Goal: Transaction & Acquisition: Purchase product/service

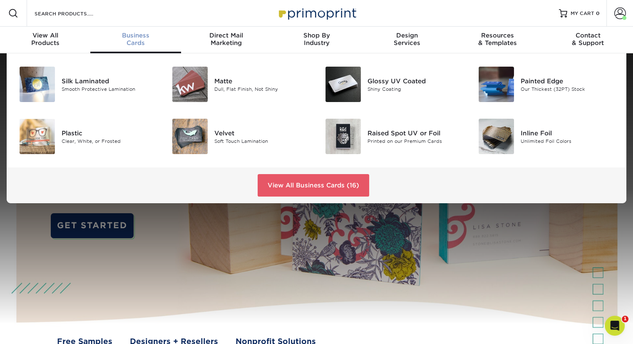
click at [136, 39] on span "Business" at bounding box center [135, 35] width 90 height 7
click at [229, 85] on div "Matte" at bounding box center [262, 80] width 96 height 9
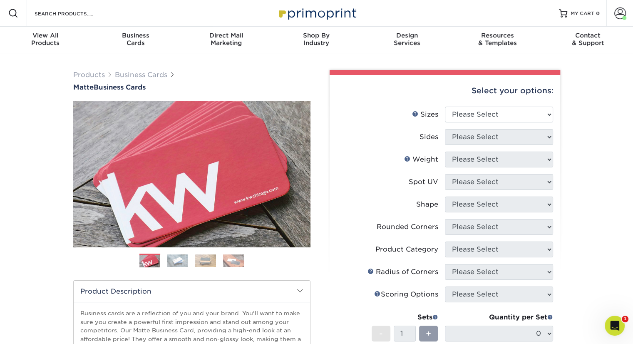
select select "2.00x3.50"
click at [445, 122] on select "Please Select 1.5" x 3.5" - Mini 1.75" x 3.5" - Mini 2" x 2" - Square 2" x 3" -…" at bounding box center [499, 115] width 108 height 16
click at [485, 145] on select "Please Select Print Both Sides Print Front Only" at bounding box center [499, 137] width 108 height 16
select select "13abbda7-1d64-4f25-8bb2-c179b224825d"
click at [445, 145] on select "Please Select Print Both Sides Print Front Only" at bounding box center [499, 137] width 108 height 16
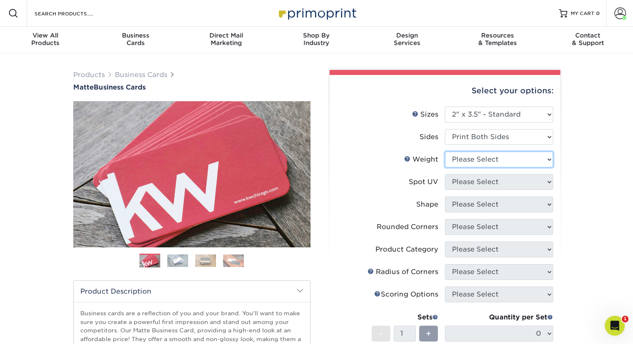
click at [488, 167] on select "Please Select 16PT 14PT" at bounding box center [499, 160] width 108 height 16
select select "14PT"
click at [445, 167] on select "Please Select 16PT 14PT" at bounding box center [499, 160] width 108 height 16
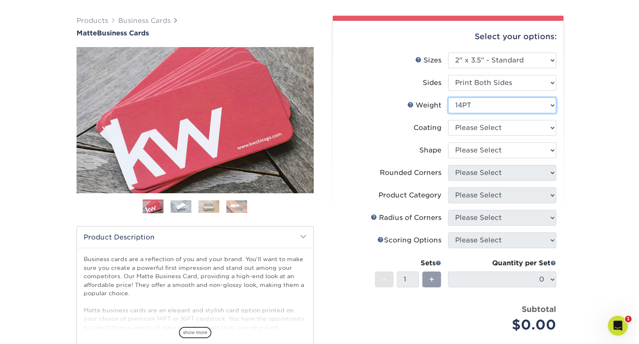
scroll to position [83, 0]
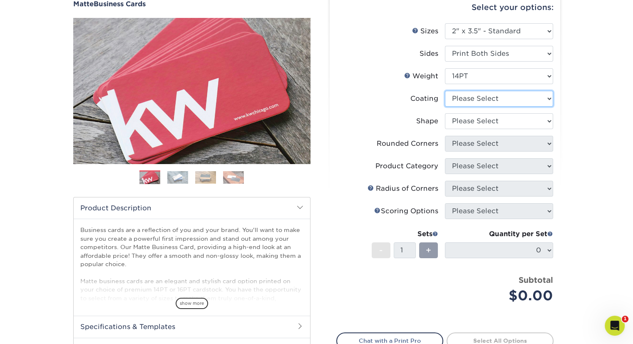
click at [516, 107] on select at bounding box center [499, 99] width 108 height 16
select select "121bb7b5-3b4d-429f-bd8d-bbf80e953313"
click at [445, 107] on select at bounding box center [499, 99] width 108 height 16
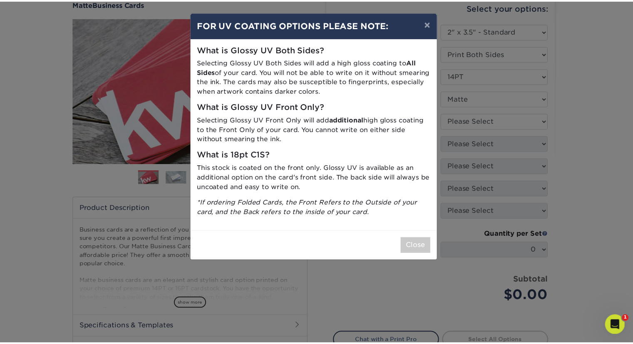
scroll to position [47, 0]
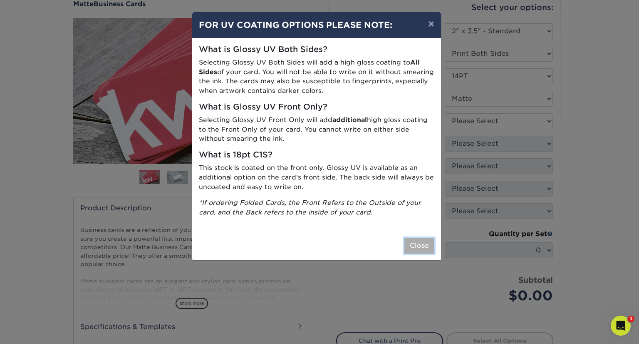
click at [419, 254] on button "Close" at bounding box center [420, 246] width 30 height 16
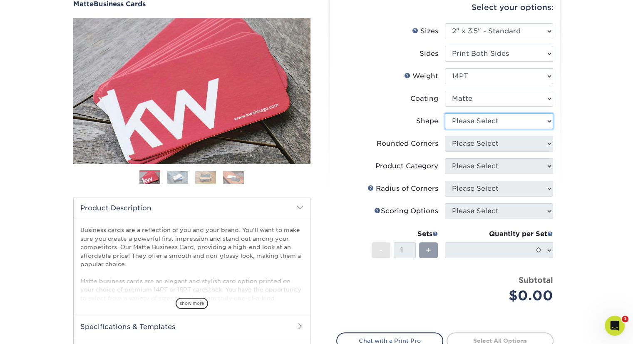
click at [488, 129] on select "Please Select Standard" at bounding box center [499, 121] width 108 height 16
select select "standard"
click at [445, 129] on select "Please Select Standard" at bounding box center [499, 121] width 108 height 16
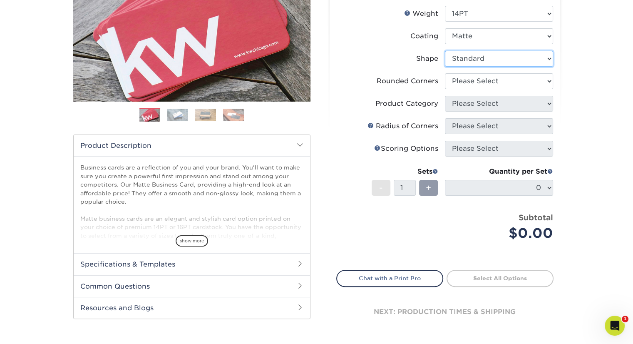
scroll to position [167, 0]
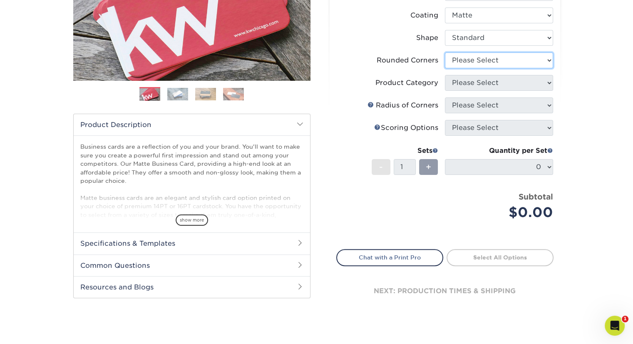
click at [523, 68] on select "Please Select Yes - Round 2 Corners Yes - Round 4 Corners No" at bounding box center [499, 60] width 108 height 16
select select "0"
click at [445, 68] on select "Please Select Yes - Round 2 Corners Yes - Round 4 Corners No" at bounding box center [499, 60] width 108 height 16
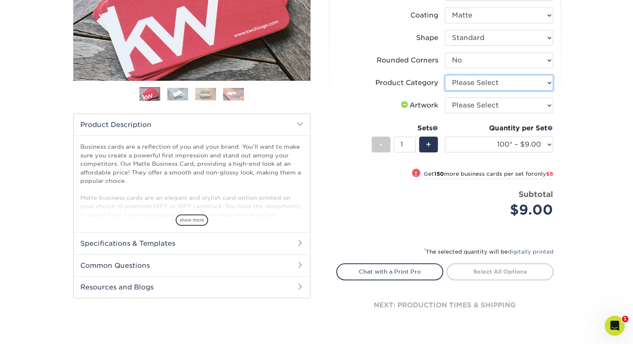
click at [526, 91] on select "Please Select Business Cards" at bounding box center [499, 83] width 108 height 16
select select "3b5148f1-0588-4f88-a218-97bcfdce65c1"
click at [445, 91] on select "Please Select Business Cards" at bounding box center [499, 83] width 108 height 16
click at [510, 113] on select "Please Select I will upload files I need a design - $100" at bounding box center [499, 105] width 108 height 16
select select "upload"
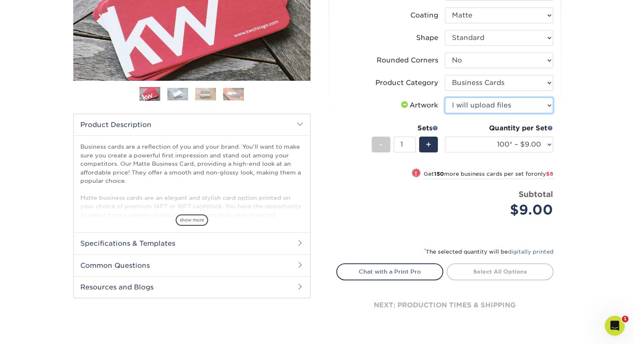
click at [445, 113] on select "Please Select I will upload files I need a design - $100" at bounding box center [499, 105] width 108 height 16
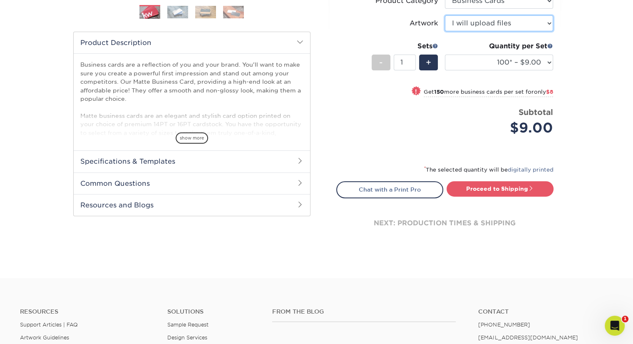
scroll to position [250, 0]
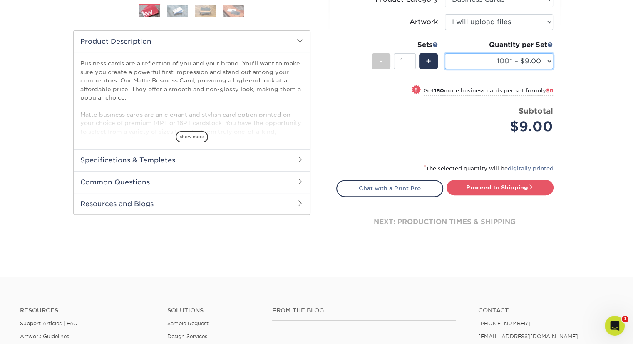
click at [538, 69] on select "100* – $9.00 250* – $17.00 500 – $33.00 1000 – $42.00 2500 – $75.00 5000 – $143…" at bounding box center [499, 61] width 108 height 16
select select "500 – $33.00"
click at [445, 69] on select "100* – $9.00 250* – $17.00 500 – $33.00 1000 – $42.00 2500 – $75.00 5000 – $143…" at bounding box center [499, 61] width 108 height 16
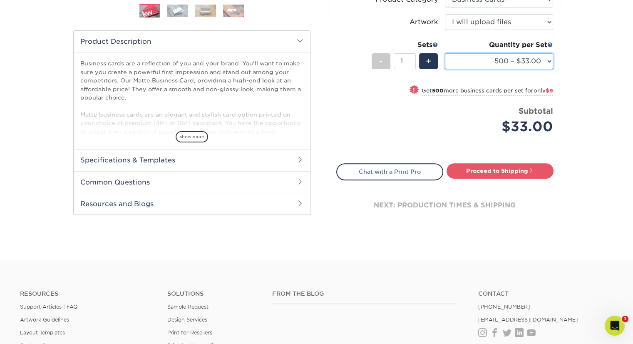
click at [540, 69] on select "100* – $9.00 250* – $17.00 500 – $33.00 1000 – $42.00 2500 – $75.00 5000 – $143…" at bounding box center [499, 61] width 108 height 16
click at [576, 142] on div "Products Business Cards Matte Business Cards Previous Next 100 $ 9" at bounding box center [316, 32] width 633 height 457
click at [494, 178] on link "Proceed to Shipping" at bounding box center [500, 170] width 107 height 15
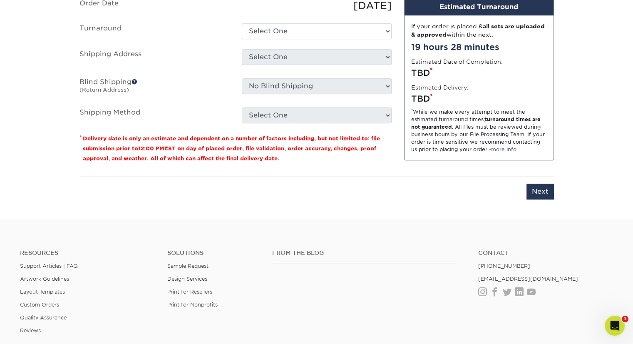
scroll to position [555, 0]
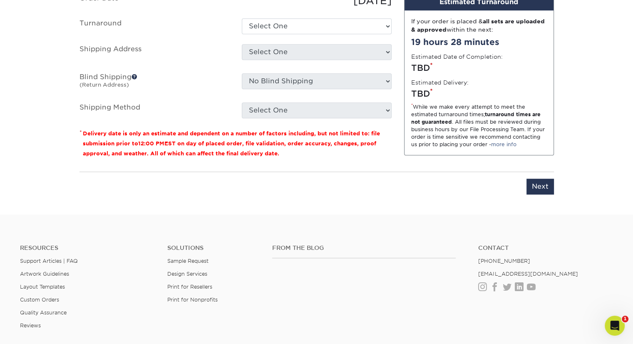
drag, startPoint x: 241, startPoint y: 50, endPoint x: 216, endPoint y: 62, distance: 27.7
click at [216, 62] on div "Set 1 Details Job Name Set 1 Shipping Files You've choosen mailing services! If…" at bounding box center [316, 72] width 487 height 265
drag, startPoint x: 258, startPoint y: 46, endPoint x: 211, endPoint y: 50, distance: 47.2
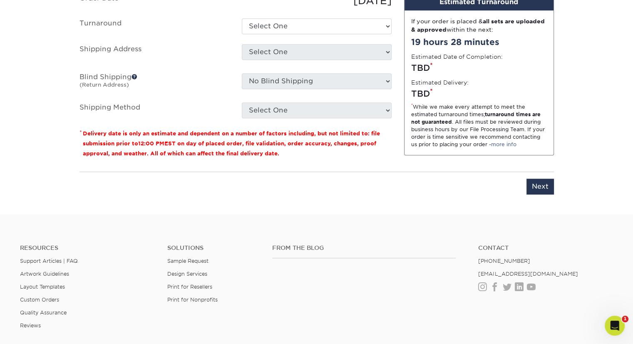
type input "[PERSON_NAME]"
click at [288, 34] on select "Select One 2-4 Business Days 2 Day Next Business Day" at bounding box center [317, 26] width 150 height 16
select select "db331af8-280d-4ea8-8abe-08943b646977"
click at [242, 34] on select "Select One 2-4 Business Days 2 Day Next Business Day" at bounding box center [317, 26] width 150 height 16
click at [281, 60] on select "Select One MFF-2777 Midway #34 Nick Home SSL-TW Sundale Huntsville Zipps 28 Zip…" at bounding box center [317, 52] width 150 height 16
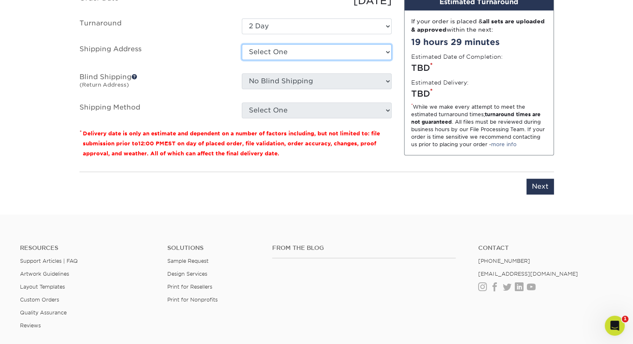
select select "6795"
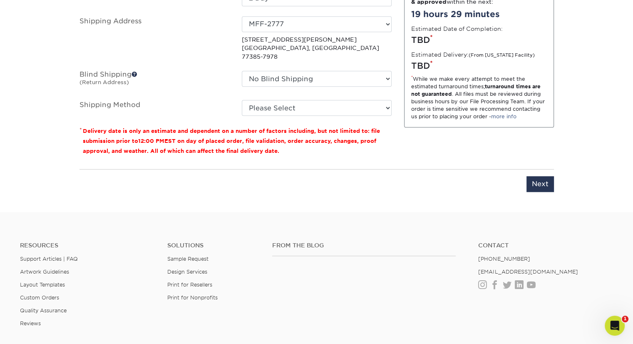
scroll to position [597, 0]
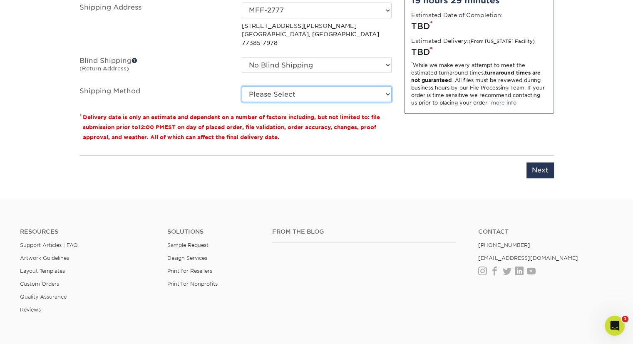
click at [272, 102] on select "Please Select Ground Shipping (+$8.96) 3 Day Shipping Service (+$20.07) 2 Day A…" at bounding box center [317, 94] width 150 height 16
select select "03"
click at [242, 102] on select "Please Select Ground Shipping (+$8.96) 3 Day Shipping Service (+$20.07) 2 Day A…" at bounding box center [317, 94] width 150 height 16
click at [286, 102] on select "Please Select Ground Shipping (+$8.96) 3 Day Shipping Service (+$20.07) 2 Day A…" at bounding box center [317, 94] width 150 height 16
click at [242, 102] on select "Please Select Ground Shipping (+$8.96) 3 Day Shipping Service (+$20.07) 2 Day A…" at bounding box center [317, 94] width 150 height 16
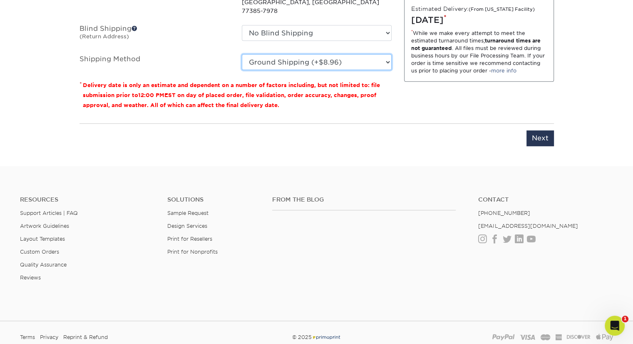
scroll to position [680, 0]
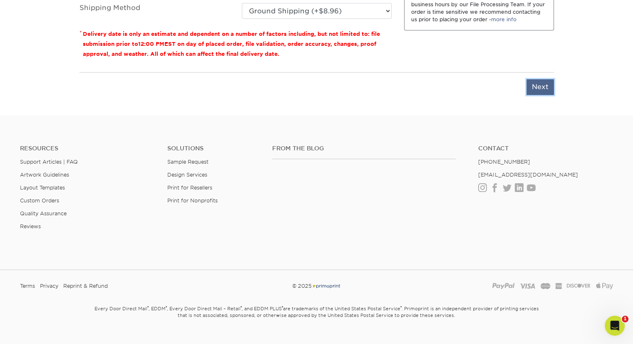
click at [534, 95] on input "Next" at bounding box center [540, 87] width 27 height 16
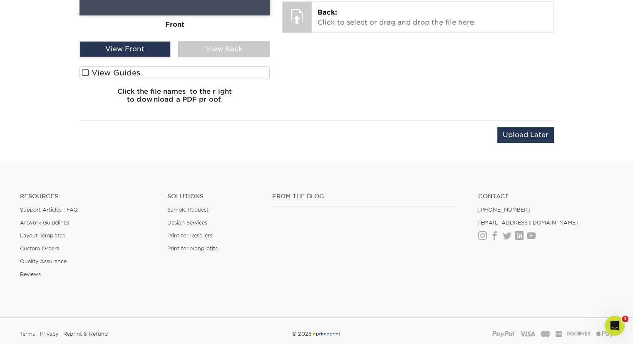
scroll to position [597, 0]
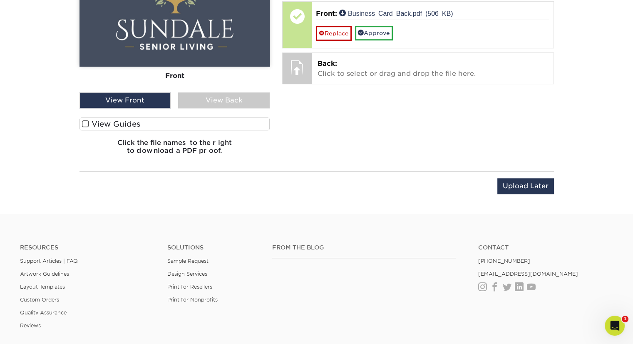
click at [87, 128] on span at bounding box center [85, 124] width 7 height 8
click at [0, 0] on input "View Guides" at bounding box center [0, 0] width 0 height 0
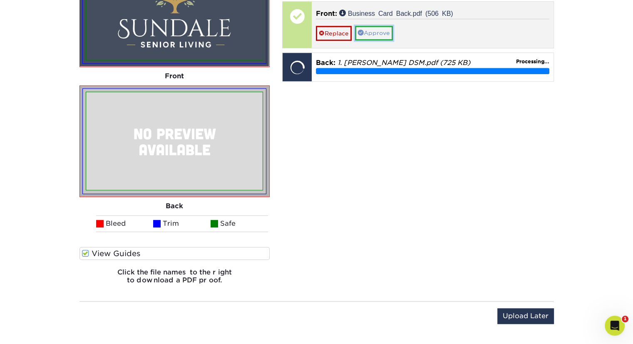
click at [393, 40] on link "Approve" at bounding box center [374, 33] width 38 height 14
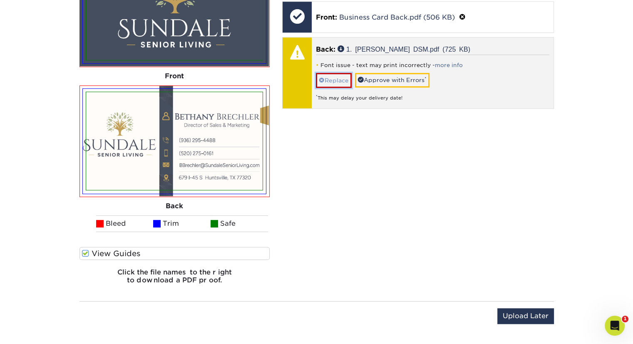
click at [345, 87] on link "Replace" at bounding box center [334, 80] width 36 height 15
click at [331, 87] on link "Replace" at bounding box center [334, 80] width 36 height 15
click at [412, 87] on link "Approve with Errors *" at bounding box center [392, 80] width 75 height 14
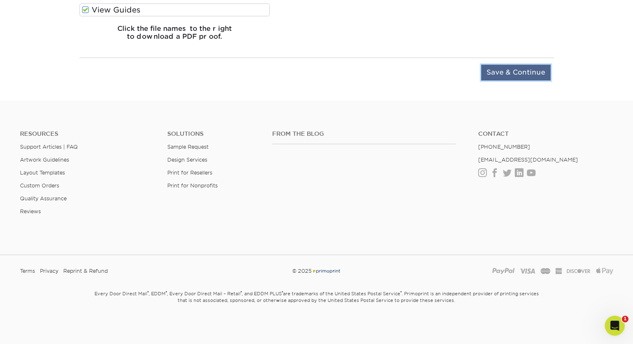
click at [533, 80] on input "Save & Continue" at bounding box center [516, 73] width 70 height 16
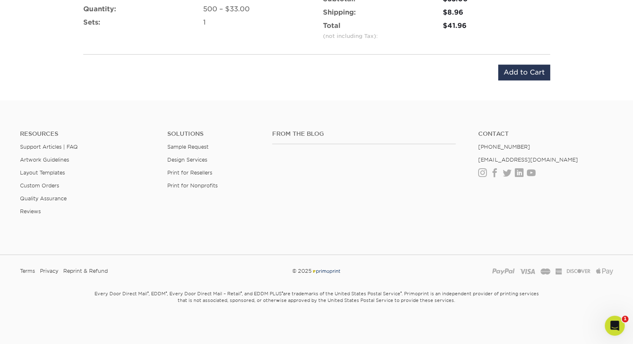
scroll to position [614, 0]
click at [512, 80] on input "Add to Cart" at bounding box center [524, 73] width 52 height 16
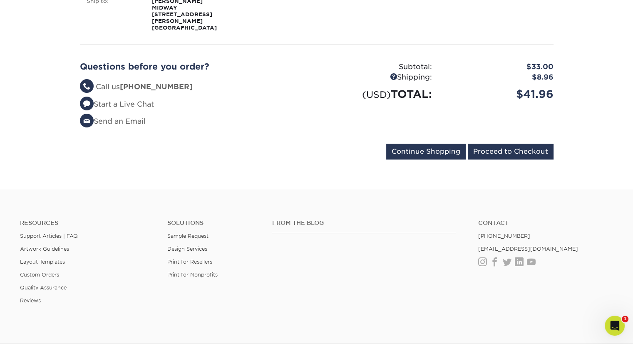
scroll to position [250, 0]
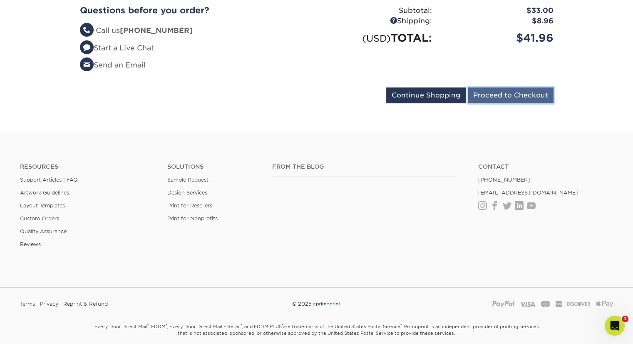
click at [481, 103] on input "Proceed to Checkout" at bounding box center [511, 95] width 86 height 16
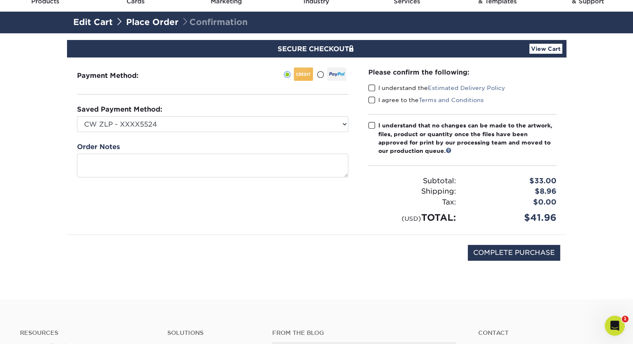
click at [373, 92] on span at bounding box center [371, 88] width 7 height 8
click at [0, 0] on input "I understand the Estimated Delivery Policy" at bounding box center [0, 0] width 0 height 0
click at [375, 104] on span at bounding box center [371, 100] width 7 height 8
click at [0, 0] on input "I agree to the Terms and Conditions" at bounding box center [0, 0] width 0 height 0
click at [374, 129] on span at bounding box center [371, 126] width 7 height 8
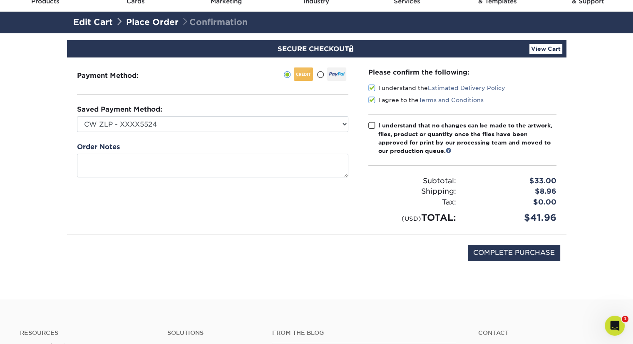
click at [0, 0] on input "I understand that no changes can be made to the artwork, files, product or quan…" at bounding box center [0, 0] width 0 height 0
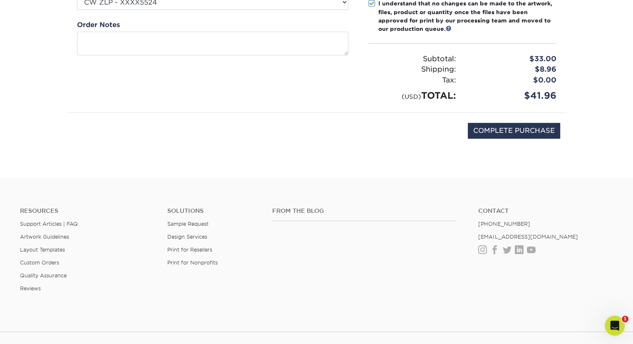
scroll to position [167, 0]
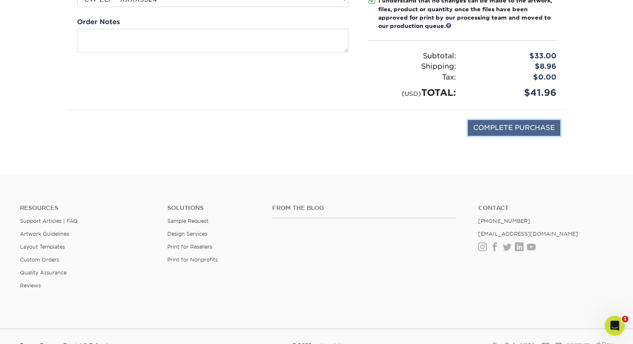
click at [488, 136] on input "COMPLETE PURCHASE" at bounding box center [514, 128] width 92 height 16
type input "PROCESSING, PLEASE WAIT..."
